Goal: Task Accomplishment & Management: Manage account settings

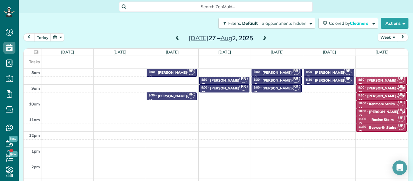
scroll to position [3, 3]
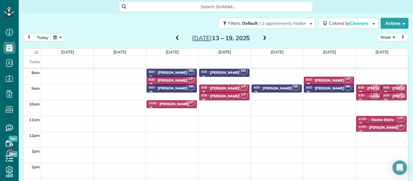
scroll to position [3, 3]
click at [177, 38] on span at bounding box center [177, 38] width 7 height 5
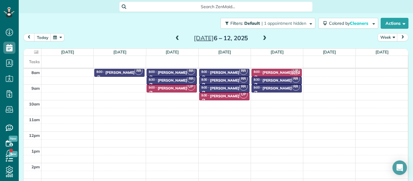
click at [177, 39] on span at bounding box center [177, 38] width 7 height 5
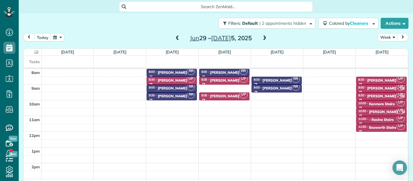
click at [265, 37] on span at bounding box center [264, 38] width 7 height 5
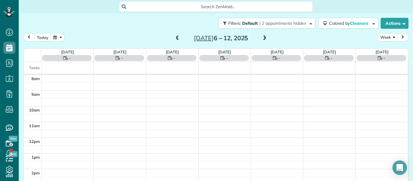
click at [265, 37] on span at bounding box center [264, 38] width 7 height 5
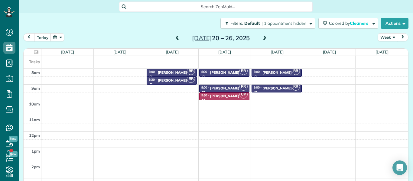
click at [265, 37] on span at bounding box center [264, 38] width 7 height 5
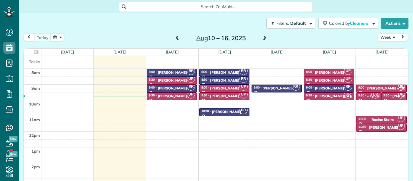
scroll to position [3, 3]
click at [178, 38] on span at bounding box center [177, 38] width 7 height 5
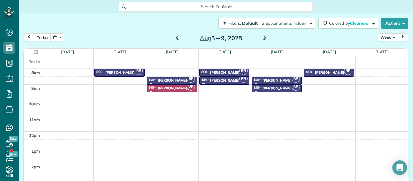
click at [264, 37] on span at bounding box center [264, 38] width 7 height 5
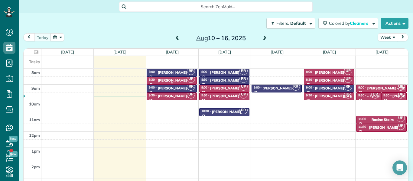
click at [181, 79] on div "8:30 - 9:00 Ian Helmuth" at bounding box center [172, 80] width 47 height 5
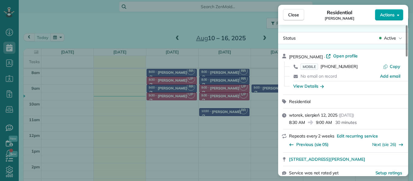
click at [397, 13] on icon "button" at bounding box center [398, 15] width 2 height 5
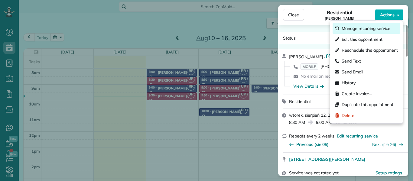
click at [378, 30] on span "Manage recurring service" at bounding box center [366, 28] width 49 height 6
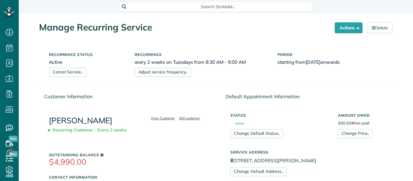
scroll to position [3, 3]
click at [381, 29] on link "Delete" at bounding box center [380, 27] width 26 height 11
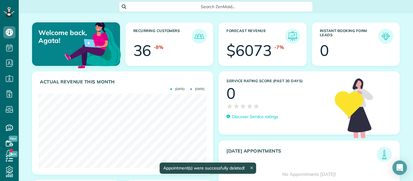
scroll to position [75, 169]
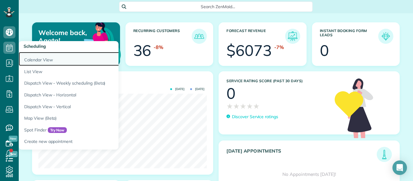
click at [44, 60] on link "Calendar View" at bounding box center [94, 59] width 151 height 14
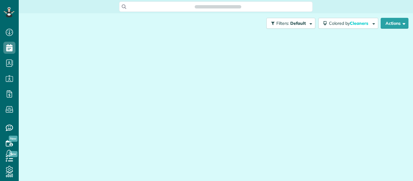
scroll to position [3, 3]
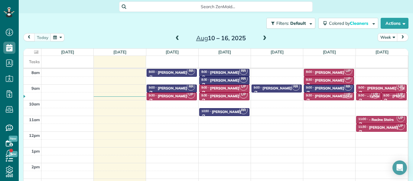
click at [178, 38] on span at bounding box center [177, 38] width 7 height 5
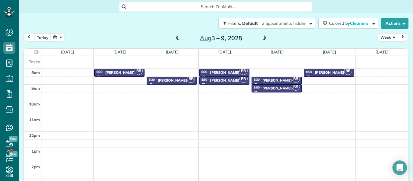
click at [266, 36] on span at bounding box center [264, 38] width 7 height 5
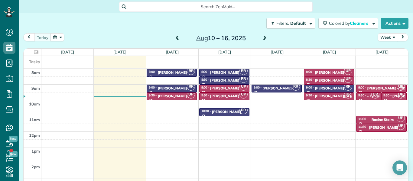
click at [266, 36] on span at bounding box center [264, 38] width 7 height 5
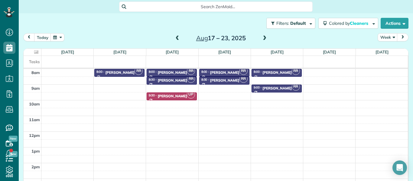
click at [178, 37] on span at bounding box center [177, 38] width 7 height 5
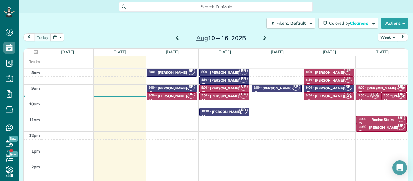
click at [178, 37] on span at bounding box center [177, 38] width 7 height 5
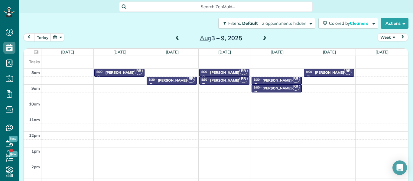
click at [178, 37] on span at bounding box center [177, 38] width 7 height 5
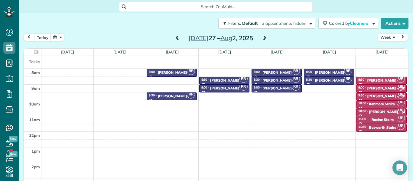
click at [266, 37] on span at bounding box center [264, 38] width 7 height 5
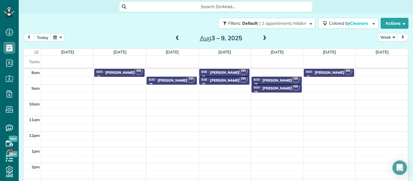
click at [175, 40] on span at bounding box center [177, 38] width 7 height 5
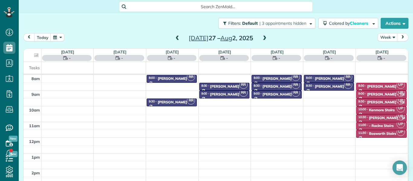
click at [175, 40] on span at bounding box center [177, 38] width 7 height 5
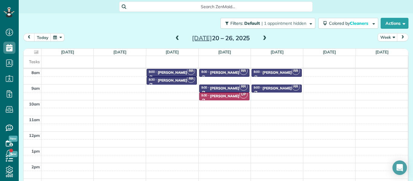
click at [264, 37] on span at bounding box center [264, 38] width 7 height 5
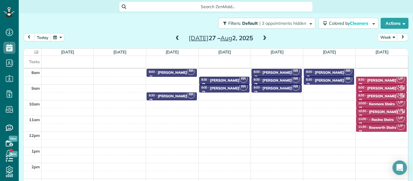
click at [264, 37] on span at bounding box center [264, 38] width 7 height 5
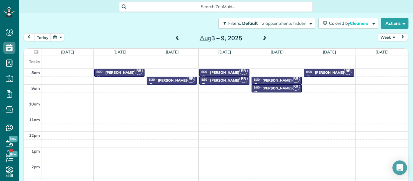
click at [264, 37] on span at bounding box center [264, 38] width 7 height 5
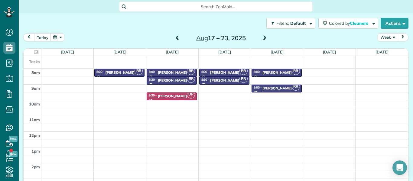
click at [177, 38] on span at bounding box center [177, 38] width 7 height 5
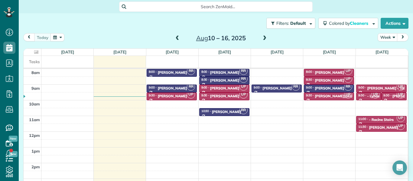
click at [263, 38] on span at bounding box center [264, 38] width 7 height 5
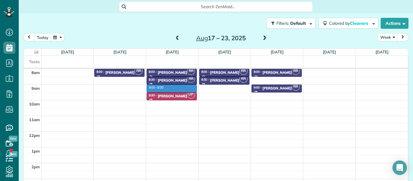
drag, startPoint x: 182, startPoint y: 85, endPoint x: 183, endPoint y: 89, distance: 3.4
click at [183, 91] on div "8am 9am 10am 11am 12pm 1pm 2pm 3pm 4pm RR 8:00 - 8:30 Ted Schneider (312) 972-7…" at bounding box center [216, 139] width 385 height 141
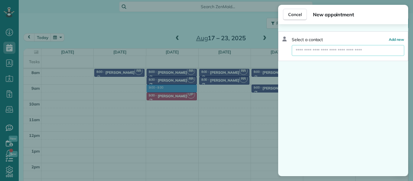
click at [303, 53] on input "text" at bounding box center [348, 50] width 113 height 11
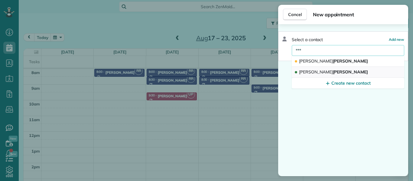
type input "***"
click at [312, 70] on span "Ian Helmuth" at bounding box center [333, 71] width 69 height 5
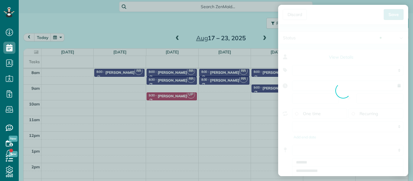
type input "**********"
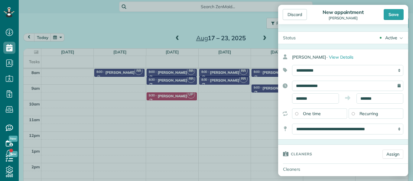
click at [369, 115] on span "Recurring" at bounding box center [369, 113] width 19 height 5
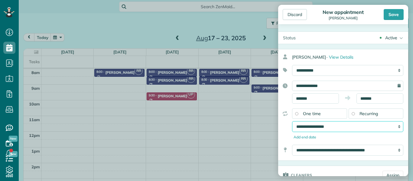
click at [368, 128] on select "**********" at bounding box center [347, 126] width 111 height 11
select select "**********"
click at [292, 121] on select "**********" at bounding box center [347, 126] width 111 height 11
click at [403, 135] on div "Add end date" at bounding box center [347, 137] width 111 height 5
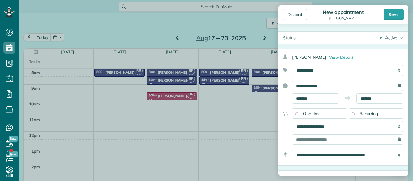
click at [287, 96] on div "**********" at bounding box center [343, 92] width 130 height 23
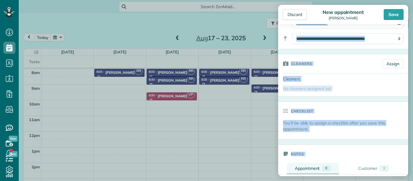
scroll to position [118, 0]
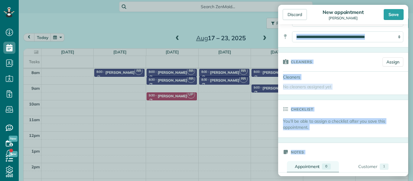
drag, startPoint x: 287, startPoint y: 96, endPoint x: 288, endPoint y: 170, distance: 74.1
click at [288, 170] on form "Status Active Active Stand-By Cancelled Completed Ian Helmuth ·" at bounding box center [343, 150] width 130 height 474
click at [392, 63] on link "Assign" at bounding box center [393, 61] width 21 height 9
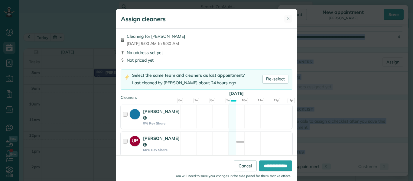
click at [125, 143] on div at bounding box center [126, 143] width 7 height 17
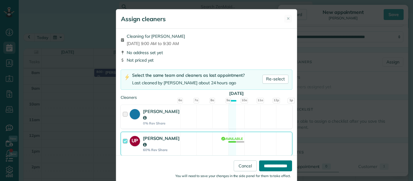
click at [280, 167] on input "**********" at bounding box center [275, 166] width 33 height 11
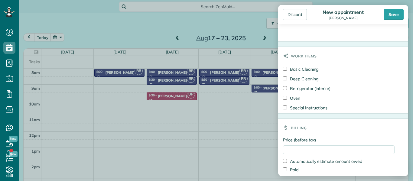
drag, startPoint x: 331, startPoint y: 117, endPoint x: 331, endPoint y: 171, distance: 53.5
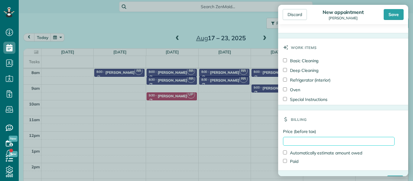
click at [293, 144] on input "Price (before tax)" at bounding box center [339, 141] width 112 height 9
type input "*****"
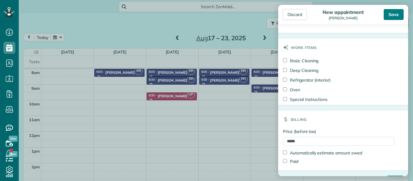
click at [393, 14] on div "Save" at bounding box center [394, 14] width 20 height 11
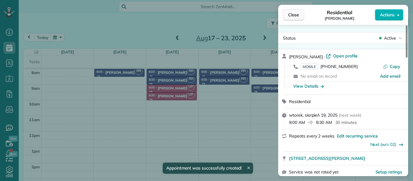
click at [295, 14] on span "Close" at bounding box center [293, 15] width 11 height 6
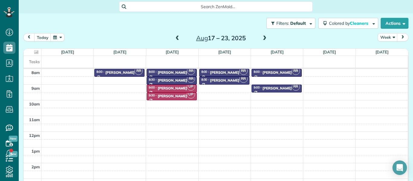
click at [264, 38] on span at bounding box center [264, 38] width 7 height 5
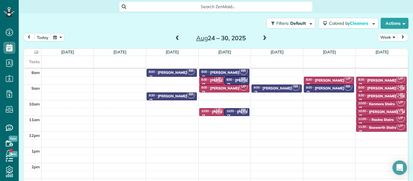
click at [264, 38] on span at bounding box center [264, 38] width 7 height 5
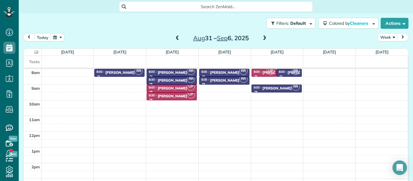
click at [178, 37] on span at bounding box center [177, 38] width 7 height 5
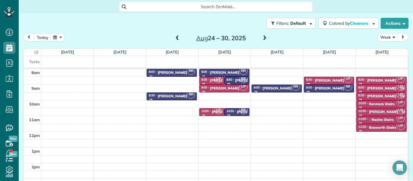
click at [178, 37] on span at bounding box center [177, 38] width 7 height 5
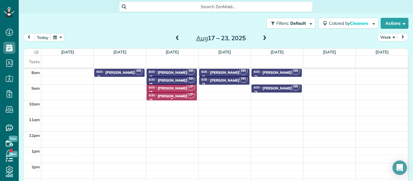
click at [161, 96] on div "[PERSON_NAME]" at bounding box center [172, 96] width 29 height 4
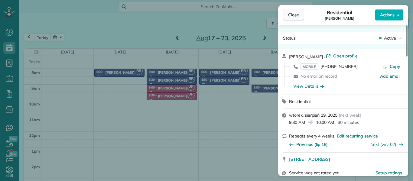
click at [298, 13] on span "Close" at bounding box center [293, 15] width 11 height 6
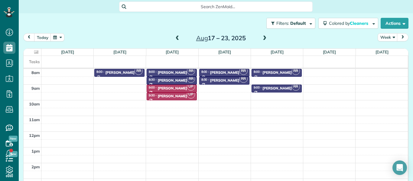
click at [263, 42] on span at bounding box center [264, 38] width 7 height 9
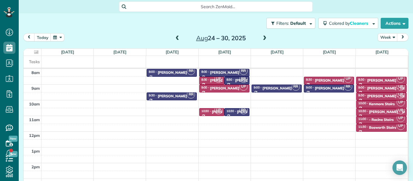
click at [264, 37] on span at bounding box center [264, 38] width 7 height 5
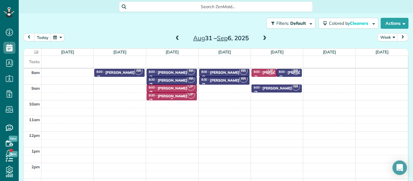
click at [172, 95] on div "[PERSON_NAME]" at bounding box center [172, 96] width 29 height 4
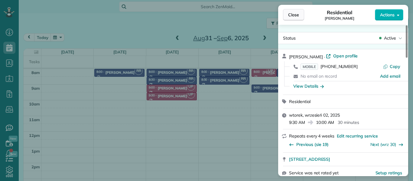
click at [292, 16] on span "Close" at bounding box center [293, 15] width 11 height 6
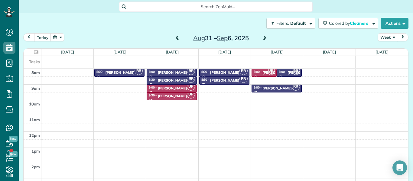
click at [178, 37] on span at bounding box center [177, 38] width 7 height 5
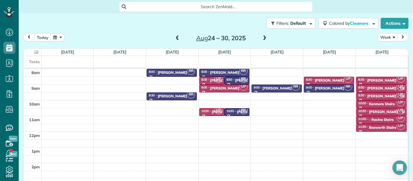
click at [178, 37] on span at bounding box center [177, 38] width 7 height 5
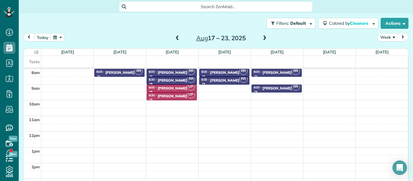
click at [178, 37] on span at bounding box center [177, 38] width 7 height 5
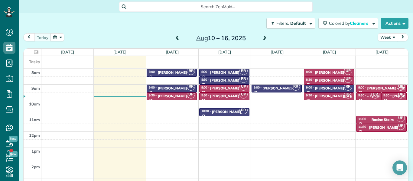
click at [178, 37] on span at bounding box center [177, 38] width 7 height 5
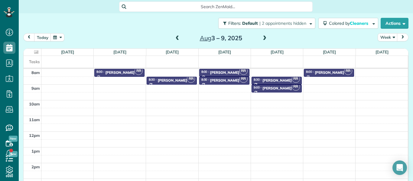
click at [178, 37] on span at bounding box center [177, 38] width 7 height 5
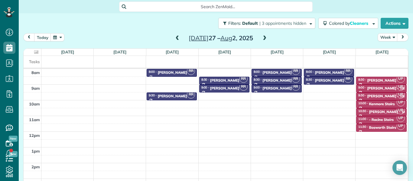
click at [178, 37] on span at bounding box center [177, 38] width 7 height 5
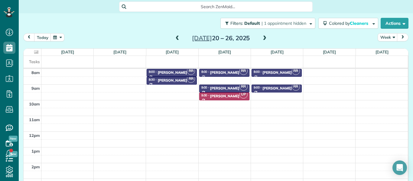
click at [178, 37] on span at bounding box center [177, 38] width 7 height 5
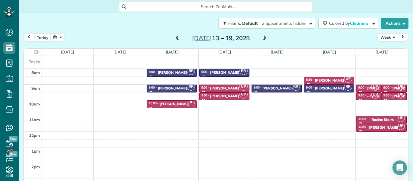
click at [178, 37] on span at bounding box center [177, 38] width 7 height 5
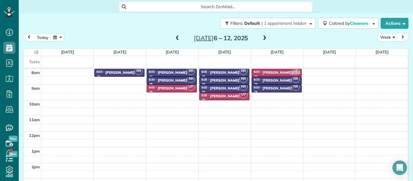
click at [178, 37] on span at bounding box center [177, 38] width 7 height 5
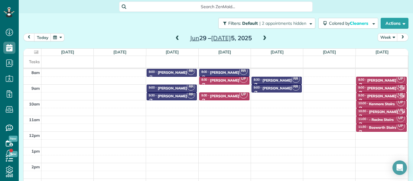
click at [266, 38] on span at bounding box center [264, 38] width 7 height 5
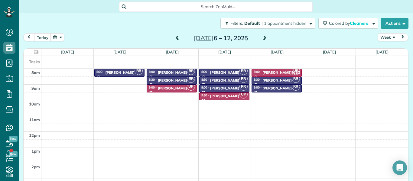
click at [266, 38] on span at bounding box center [264, 38] width 7 height 5
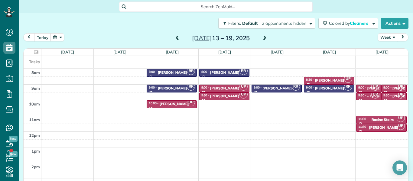
click at [265, 37] on span at bounding box center [264, 38] width 7 height 5
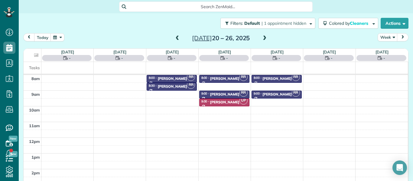
click at [265, 37] on span at bounding box center [264, 38] width 7 height 5
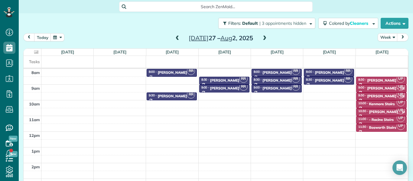
click at [265, 37] on span at bounding box center [264, 38] width 7 height 5
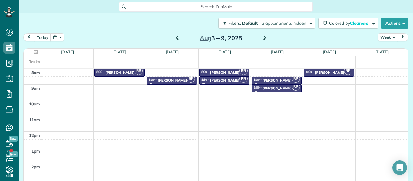
click at [265, 37] on span at bounding box center [264, 38] width 7 height 5
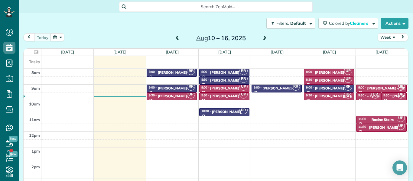
click at [177, 38] on span at bounding box center [177, 38] width 7 height 5
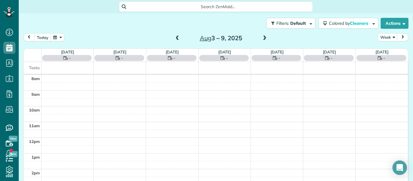
click at [177, 38] on span at bounding box center [177, 38] width 7 height 5
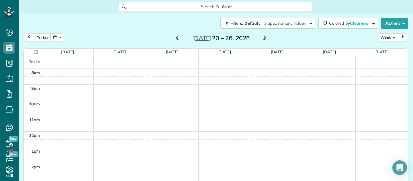
click at [177, 38] on span at bounding box center [177, 38] width 7 height 5
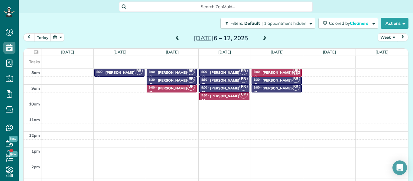
click at [265, 38] on span at bounding box center [264, 38] width 7 height 5
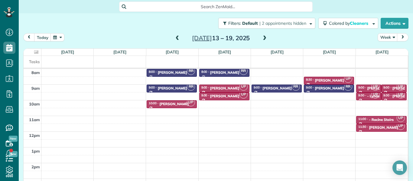
click at [265, 38] on span at bounding box center [264, 38] width 7 height 5
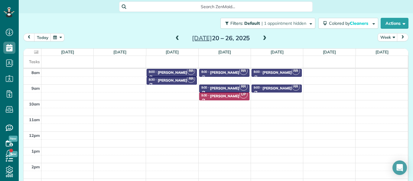
click at [265, 38] on span at bounding box center [264, 38] width 7 height 5
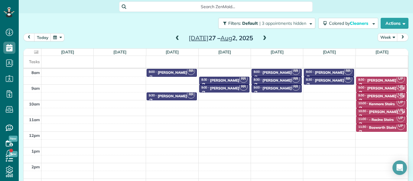
click at [265, 38] on span at bounding box center [264, 38] width 7 height 5
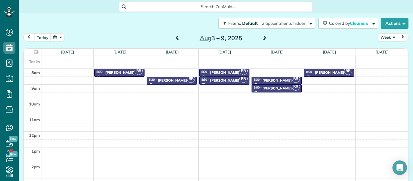
click at [265, 38] on span at bounding box center [264, 38] width 7 height 5
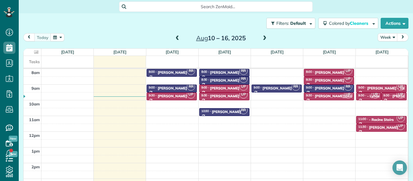
click at [265, 38] on span at bounding box center [264, 38] width 7 height 5
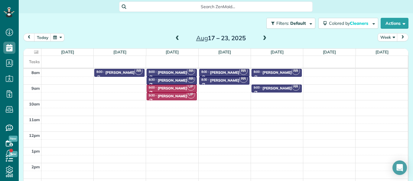
click at [265, 38] on span at bounding box center [264, 38] width 7 height 5
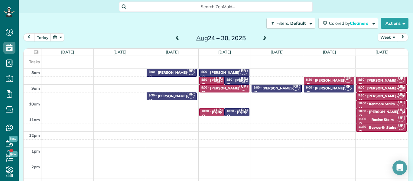
click at [265, 38] on span at bounding box center [264, 38] width 7 height 5
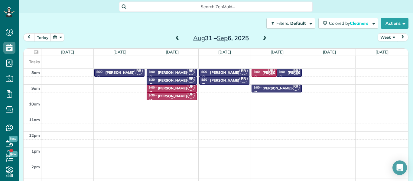
click at [169, 95] on div "[PERSON_NAME]" at bounding box center [172, 96] width 29 height 4
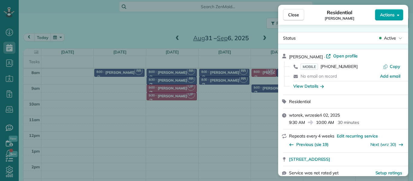
click at [391, 14] on span "Actions" at bounding box center [387, 15] width 15 height 6
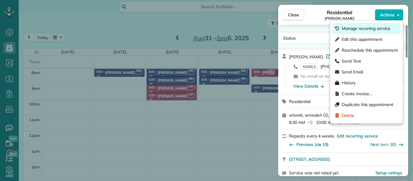
click at [379, 27] on span "Manage recurring service" at bounding box center [366, 28] width 49 height 6
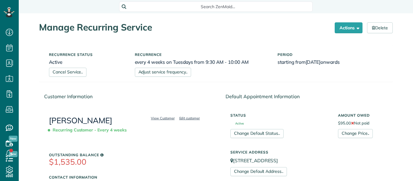
scroll to position [3, 3]
click at [67, 73] on link "Cancel Service.." at bounding box center [68, 72] width 38 height 9
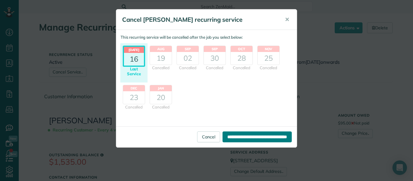
click at [233, 140] on input "**********" at bounding box center [257, 137] width 69 height 11
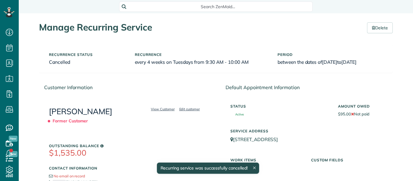
scroll to position [3, 3]
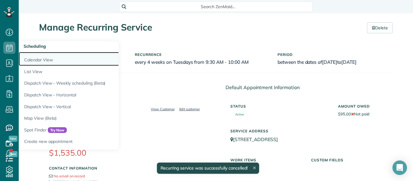
click at [32, 61] on link "Calendar View" at bounding box center [94, 59] width 151 height 14
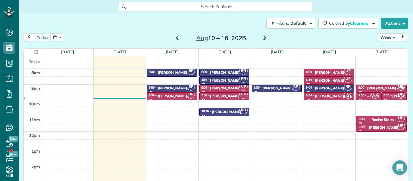
scroll to position [3, 3]
click at [264, 38] on span at bounding box center [264, 38] width 7 height 5
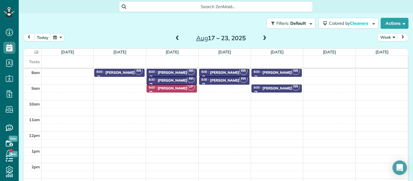
click at [178, 38] on span at bounding box center [177, 38] width 7 height 5
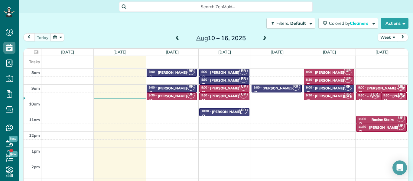
click at [178, 38] on span at bounding box center [177, 38] width 7 height 5
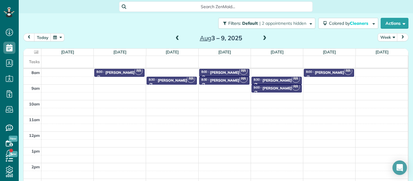
click at [264, 37] on span at bounding box center [264, 38] width 7 height 5
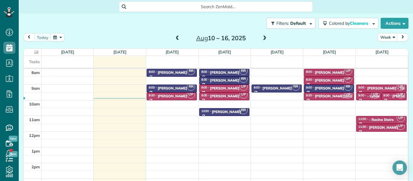
click at [264, 37] on span at bounding box center [264, 38] width 7 height 5
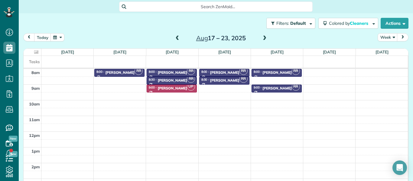
click at [176, 37] on span at bounding box center [177, 38] width 7 height 5
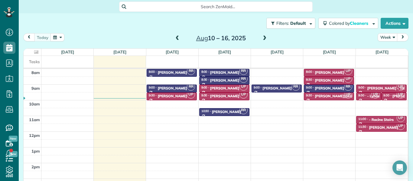
click at [176, 37] on span at bounding box center [177, 38] width 7 height 5
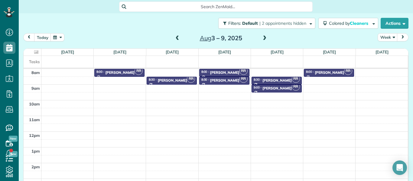
click at [264, 36] on span at bounding box center [264, 38] width 7 height 5
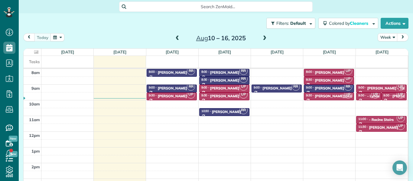
click at [264, 36] on span at bounding box center [264, 38] width 7 height 5
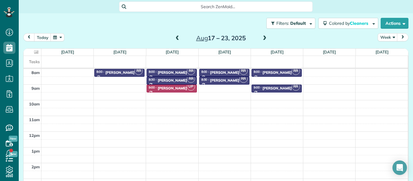
click at [264, 37] on span at bounding box center [264, 38] width 7 height 5
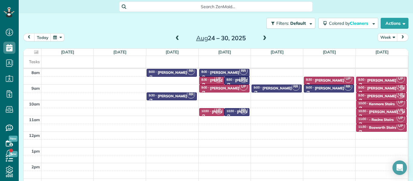
click at [264, 37] on span at bounding box center [264, 38] width 7 height 5
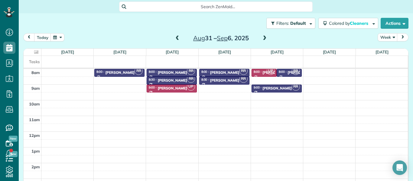
click at [264, 37] on span at bounding box center [264, 38] width 7 height 5
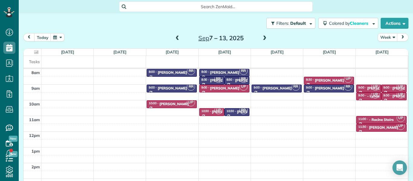
click at [264, 37] on span at bounding box center [264, 38] width 7 height 5
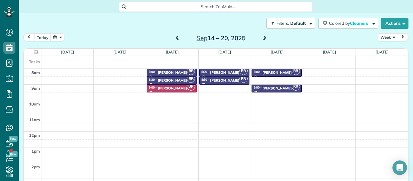
click at [264, 37] on span at bounding box center [264, 38] width 7 height 5
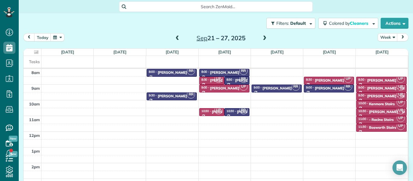
click at [264, 37] on span at bounding box center [264, 38] width 7 height 5
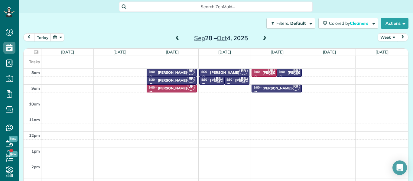
click at [175, 38] on span at bounding box center [177, 38] width 7 height 5
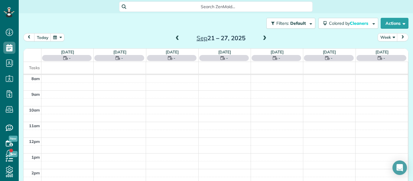
click at [175, 38] on span at bounding box center [177, 38] width 7 height 5
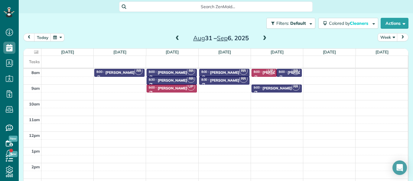
click at [175, 38] on span at bounding box center [177, 38] width 7 height 5
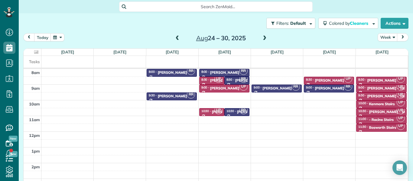
click at [175, 38] on span at bounding box center [177, 38] width 7 height 5
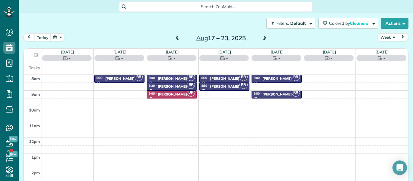
click at [175, 38] on span at bounding box center [177, 38] width 7 height 5
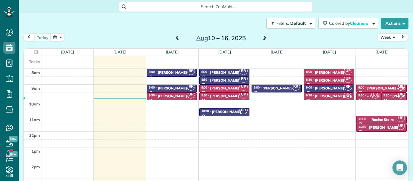
click at [266, 37] on span at bounding box center [264, 38] width 7 height 5
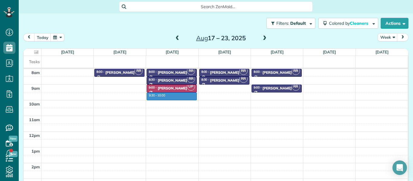
drag, startPoint x: 182, startPoint y: 93, endPoint x: 183, endPoint y: 98, distance: 4.9
click at [183, 98] on div "8am 9am 10am 11am 12pm 1pm 2pm 3pm 4pm RR 8:00 - 8:30 Ted Schneider (312) 972-7…" at bounding box center [216, 139] width 385 height 141
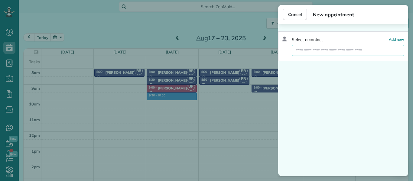
click at [311, 49] on input "text" at bounding box center [348, 50] width 113 height 11
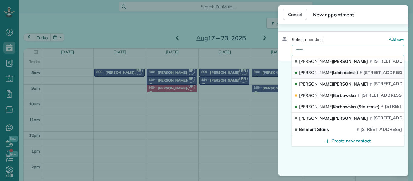
type input "****"
click at [328, 74] on span "Anna Lebiedzinski" at bounding box center [328, 72] width 59 height 5
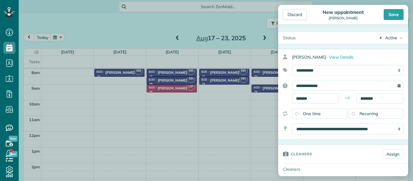
click at [383, 111] on div "Recurring" at bounding box center [376, 114] width 55 height 10
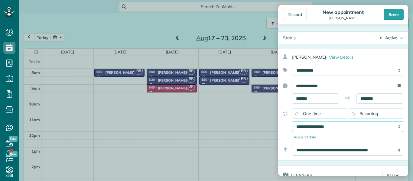
click at [364, 127] on select "**********" at bounding box center [347, 126] width 111 height 11
select select "**********"
click at [292, 121] on select "**********" at bounding box center [347, 126] width 111 height 11
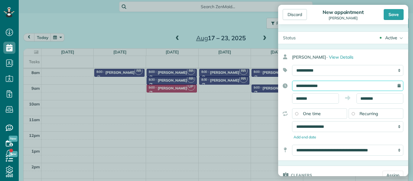
click at [355, 81] on input "**********" at bounding box center [347, 86] width 111 height 10
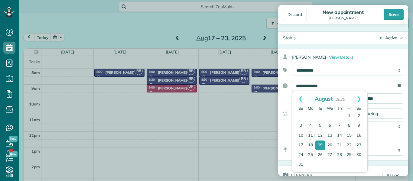
click at [353, 79] on div "**********" at bounding box center [343, 105] width 130 height 112
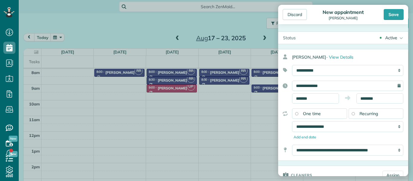
drag, startPoint x: 353, startPoint y: 79, endPoint x: 362, endPoint y: 159, distance: 79.8
click at [362, 159] on div "**********" at bounding box center [343, 105] width 130 height 112
click at [286, 135] on div "**********" at bounding box center [343, 124] width 130 height 31
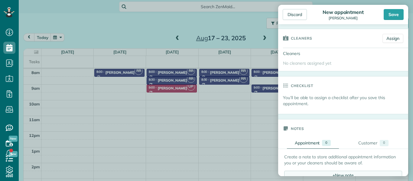
scroll to position [143, 0]
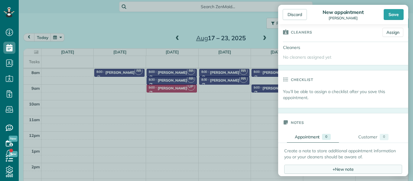
drag, startPoint x: 286, startPoint y: 135, endPoint x: 299, endPoint y: 168, distance: 35.7
click at [299, 168] on form "Status Active Active Stand-By Cancelled Completed Anna Lebiedzinski ·" at bounding box center [343, 122] width 130 height 469
click at [392, 32] on link "Assign" at bounding box center [393, 32] width 21 height 9
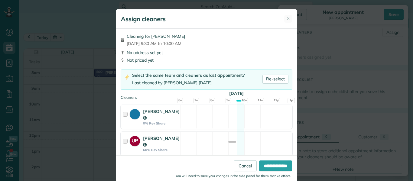
click at [126, 142] on div at bounding box center [126, 143] width 7 height 17
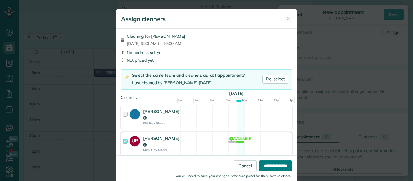
click at [262, 166] on input "**********" at bounding box center [275, 166] width 33 height 11
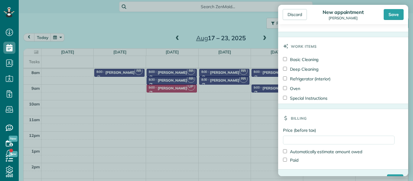
drag, startPoint x: 381, startPoint y: 42, endPoint x: 382, endPoint y: 171, distance: 129.5
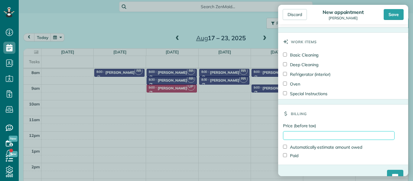
click at [292, 134] on input "Price (before tax)" at bounding box center [339, 135] width 112 height 9
type input "******"
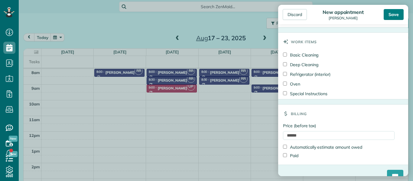
click at [396, 17] on div "Save" at bounding box center [394, 14] width 20 height 11
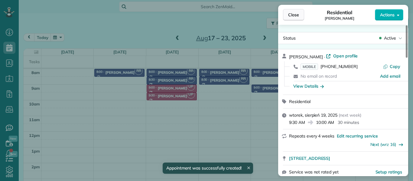
click at [300, 15] on button "Close" at bounding box center [293, 14] width 21 height 11
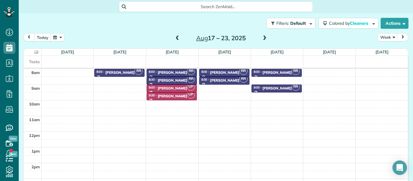
click at [265, 39] on span at bounding box center [264, 38] width 7 height 5
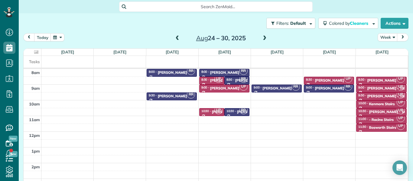
click at [265, 39] on span at bounding box center [264, 38] width 7 height 5
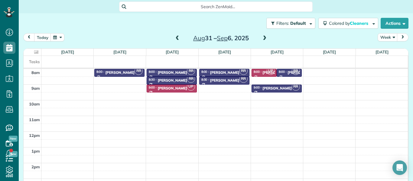
click at [265, 39] on span at bounding box center [264, 38] width 7 height 5
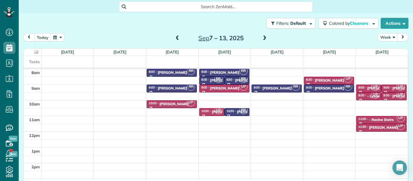
click at [265, 39] on span at bounding box center [264, 38] width 7 height 5
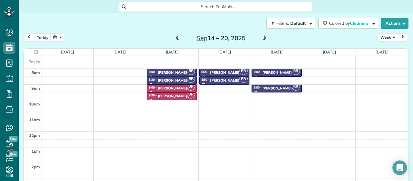
click at [179, 36] on span at bounding box center [177, 38] width 7 height 5
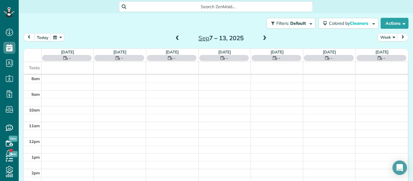
click at [179, 36] on span at bounding box center [177, 38] width 7 height 5
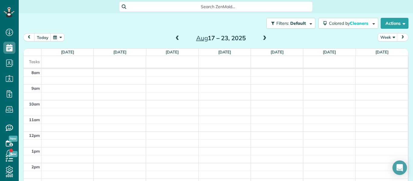
click at [179, 36] on span at bounding box center [177, 38] width 7 height 5
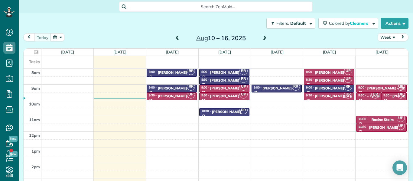
click at [179, 36] on span at bounding box center [177, 38] width 7 height 5
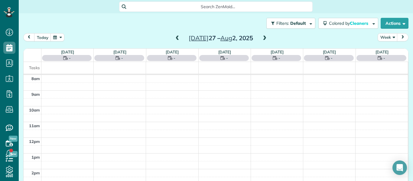
click at [179, 36] on span at bounding box center [177, 38] width 7 height 5
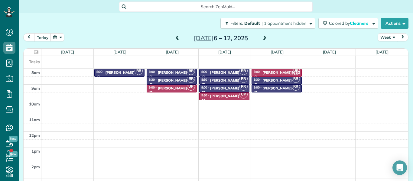
click at [263, 37] on span at bounding box center [264, 38] width 7 height 5
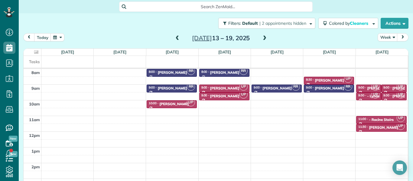
click at [176, 38] on span at bounding box center [177, 38] width 7 height 5
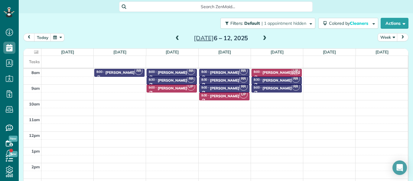
click at [266, 39] on span at bounding box center [264, 38] width 7 height 5
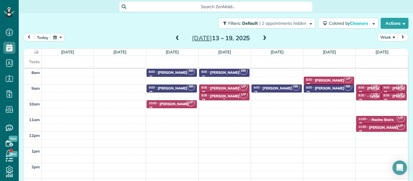
click at [228, 95] on div "[PERSON_NAME]" at bounding box center [224, 96] width 29 height 4
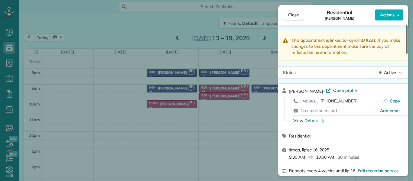
drag, startPoint x: 407, startPoint y: 50, endPoint x: 400, endPoint y: -27, distance: 76.9
click at [406, 25] on div at bounding box center [407, 39] width 2 height 28
click at [272, 26] on div "Close Residential Anna Lebiedzinski Actions This appointment is linked to Payro…" at bounding box center [206, 90] width 413 height 181
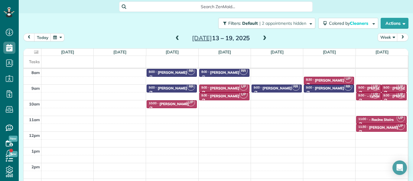
click at [266, 37] on span at bounding box center [264, 38] width 7 height 5
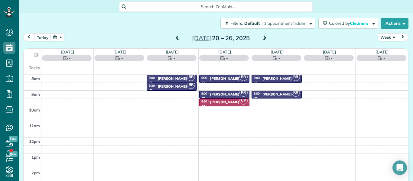
click at [266, 37] on span at bounding box center [264, 38] width 7 height 5
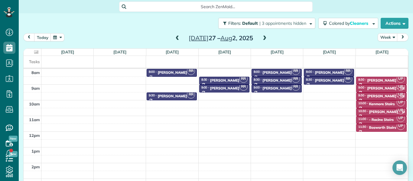
click at [266, 37] on span at bounding box center [264, 38] width 7 height 5
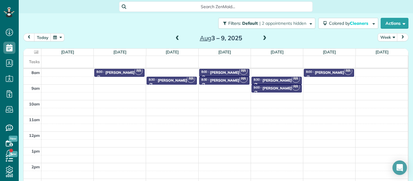
click at [266, 37] on span at bounding box center [264, 38] width 7 height 5
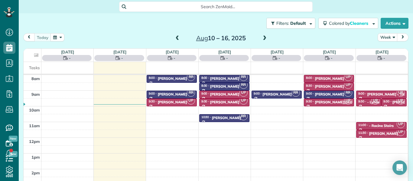
click at [266, 37] on span at bounding box center [264, 38] width 7 height 5
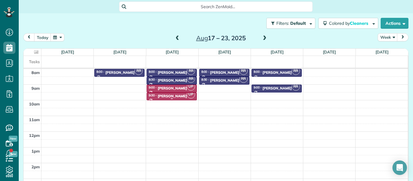
click at [170, 97] on div "[PERSON_NAME]" at bounding box center [172, 96] width 29 height 4
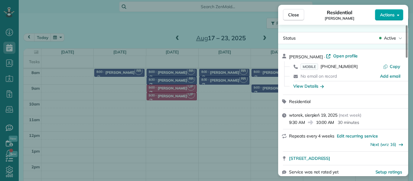
click at [385, 13] on span "Actions" at bounding box center [387, 15] width 15 height 6
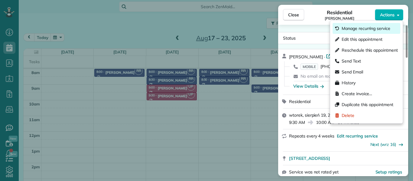
click at [370, 29] on span "Manage recurring service" at bounding box center [366, 28] width 49 height 6
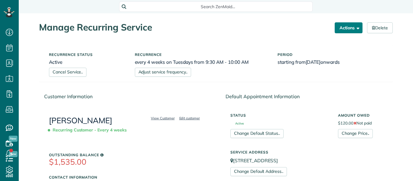
click at [353, 27] on button "Actions" at bounding box center [349, 27] width 28 height 11
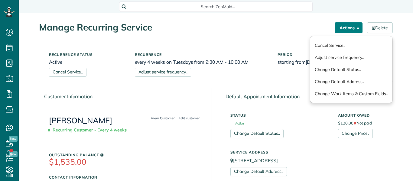
scroll to position [3, 3]
click at [353, 134] on link "Change Price.." at bounding box center [355, 133] width 35 height 9
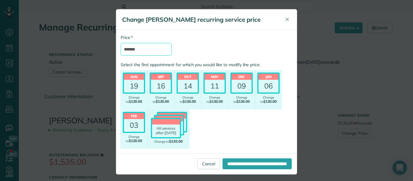
click at [145, 48] on input "*******" at bounding box center [146, 49] width 51 height 13
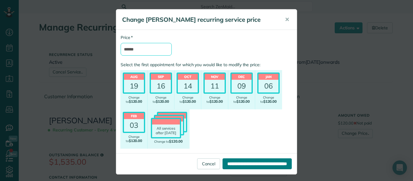
type input "******"
click at [223, 165] on input "**********" at bounding box center [257, 164] width 69 height 11
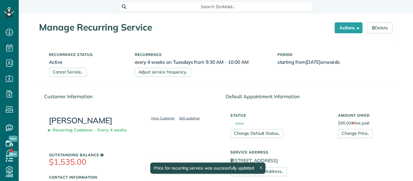
scroll to position [3, 3]
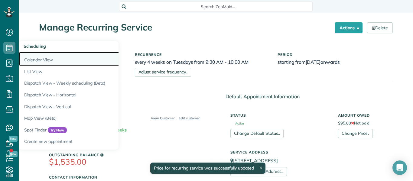
click at [52, 59] on link "Calendar View" at bounding box center [94, 59] width 151 height 14
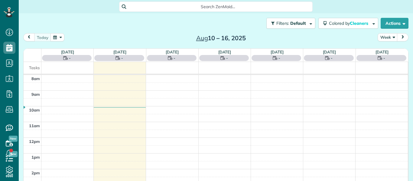
scroll to position [3, 3]
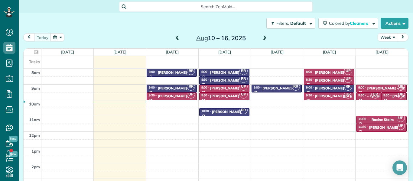
click at [264, 38] on span at bounding box center [264, 38] width 7 height 5
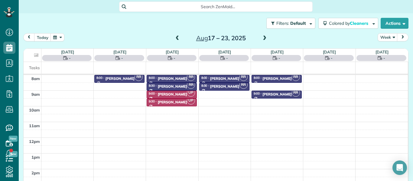
click at [264, 38] on span at bounding box center [264, 38] width 7 height 5
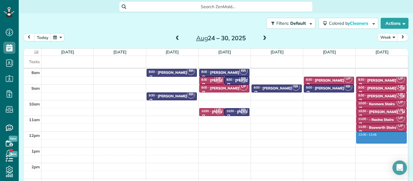
drag, startPoint x: 395, startPoint y: 132, endPoint x: 396, endPoint y: 140, distance: 8.2
click at [396, 140] on div "8am 9am 10am 11am 12pm 1pm 2pm 3pm 4pm RR 8:00 - 8:30 [PERSON_NAME] [PHONE_NUMB…" at bounding box center [216, 139] width 385 height 141
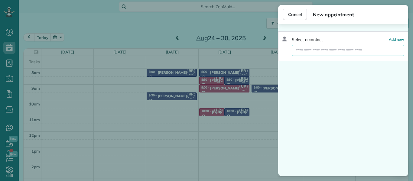
click at [310, 50] on input "text" at bounding box center [348, 50] width 113 height 11
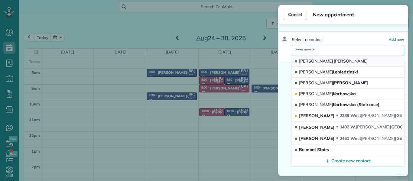
type input "**********"
click at [334, 63] on span "[PERSON_NAME]" at bounding box center [351, 60] width 34 height 5
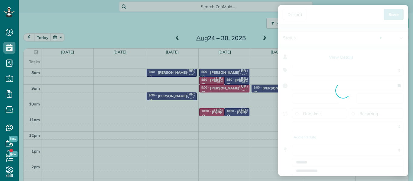
type input "**********"
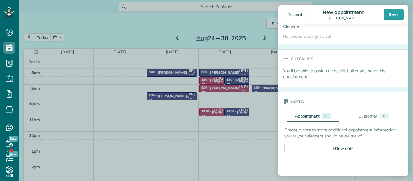
drag, startPoint x: 368, startPoint y: 26, endPoint x: 369, endPoint y: 175, distance: 149.5
click at [369, 175] on div "Status Active Active Stand-By Cancelled Completed [PERSON_NAME] ·" at bounding box center [343, 100] width 130 height 152
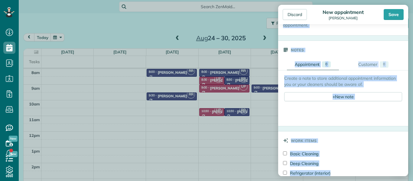
click at [369, 175] on div "Refrigerator (interior)" at bounding box center [343, 174] width 120 height 10
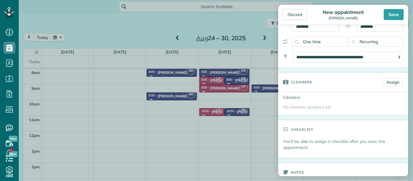
drag, startPoint x: 364, startPoint y: 85, endPoint x: 348, endPoint y: 29, distance: 58.6
click at [348, 29] on form "Status Active Active Stand-By Cancelled Completed [PERSON_NAME] ·" at bounding box center [343, 183] width 130 height 448
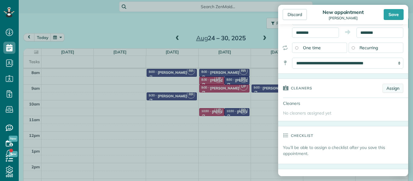
click at [389, 88] on link "Assign" at bounding box center [393, 88] width 21 height 9
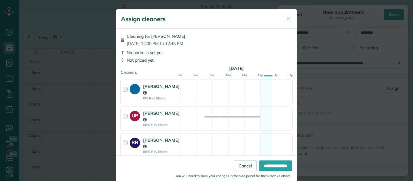
click at [127, 90] on div at bounding box center [126, 91] width 7 height 17
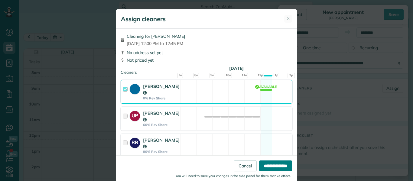
click at [271, 165] on input "**********" at bounding box center [275, 166] width 33 height 11
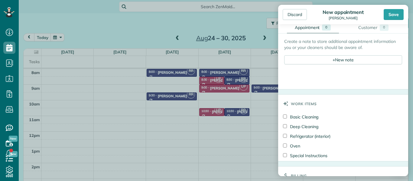
drag, startPoint x: 345, startPoint y: 116, endPoint x: 355, endPoint y: 172, distance: 57.0
click at [355, 172] on form "Status Active Active Stand-By Cancelled Completed [PERSON_NAME] ·" at bounding box center [343, 18] width 130 height 457
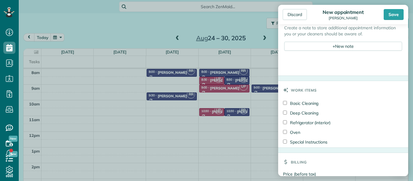
click at [342, 60] on div "Create a note to store additional appointment information you or your cleaners …" at bounding box center [408, 48] width 260 height 56
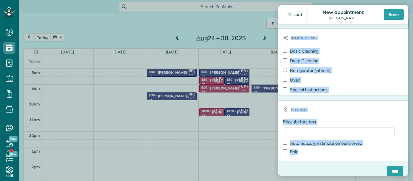
scroll to position [313, 0]
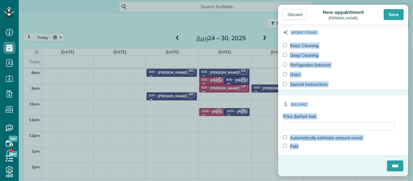
drag, startPoint x: 342, startPoint y: 60, endPoint x: 361, endPoint y: 172, distance: 113.1
click at [315, 125] on input "Price (before tax)" at bounding box center [339, 126] width 112 height 9
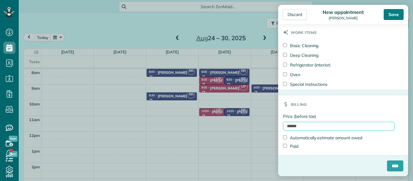
type input "******"
click at [398, 12] on div "Save" at bounding box center [394, 14] width 20 height 11
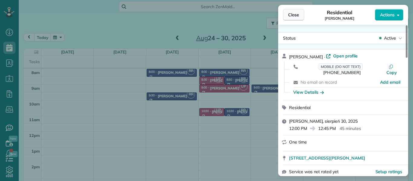
click at [297, 14] on span "Close" at bounding box center [293, 15] width 11 height 6
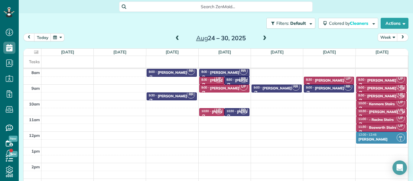
click at [177, 39] on span at bounding box center [177, 38] width 7 height 5
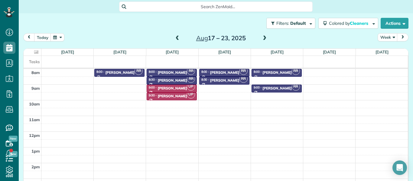
click at [177, 39] on span at bounding box center [177, 38] width 7 height 5
